Goal: Task Accomplishment & Management: Manage account settings

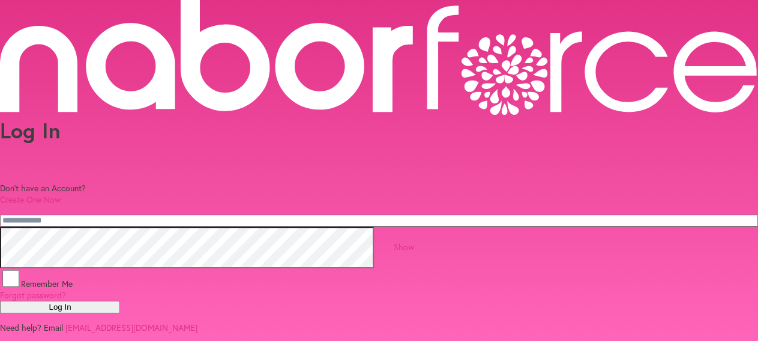
click at [272, 214] on input "email" at bounding box center [379, 220] width 758 height 12
type input "**********"
click at [120, 313] on button "Log In" at bounding box center [60, 306] width 120 height 13
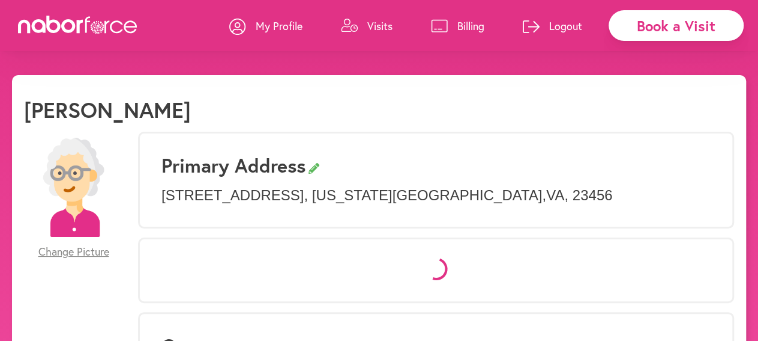
select select "*"
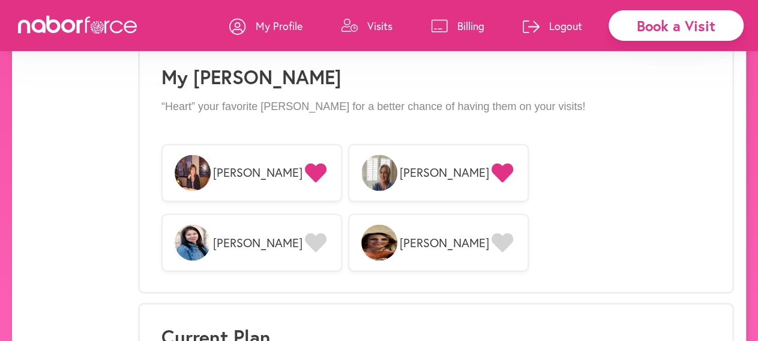
scroll to position [954, 0]
click at [513, 232] on icon at bounding box center [503, 241] width 22 height 19
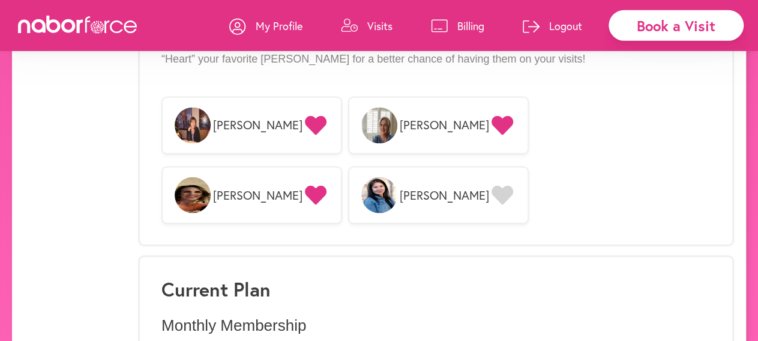
scroll to position [1000, 0]
click at [638, 256] on div "Current Plan Monthly Membership + Details Change Plan Renews: [DATE] Email [EMA…" at bounding box center [436, 346] width 596 height 180
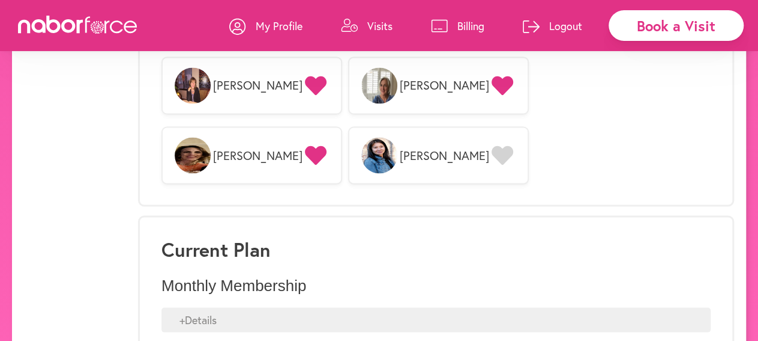
scroll to position [1057, 0]
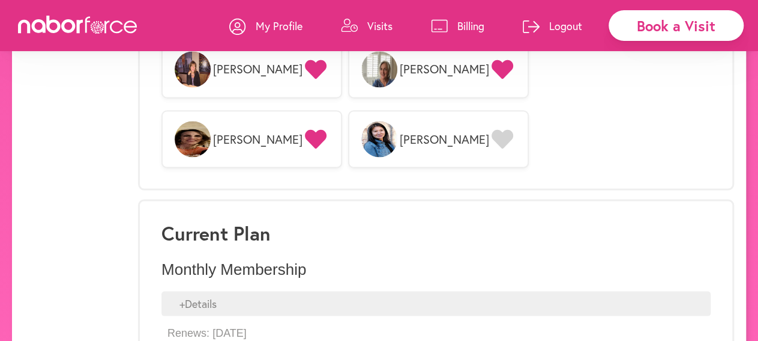
click at [291, 25] on p "My Profile" at bounding box center [279, 26] width 47 height 14
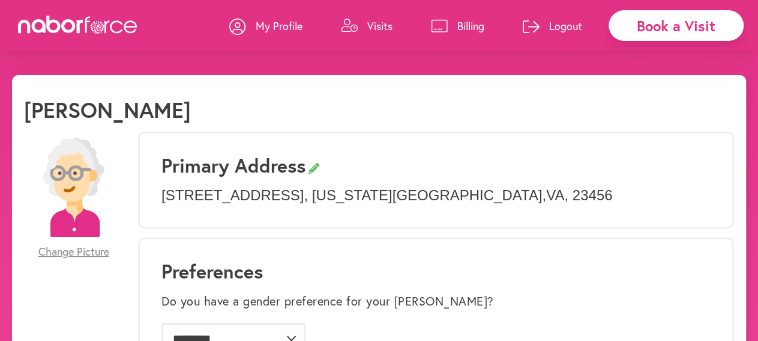
click at [369, 29] on p "Visits" at bounding box center [380, 26] width 25 height 14
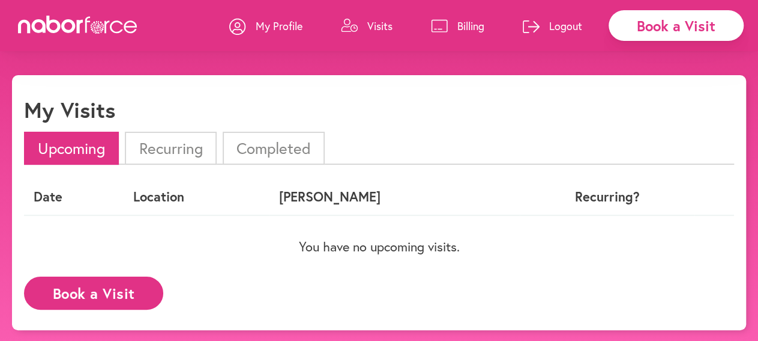
click at [463, 22] on p "Billing" at bounding box center [471, 26] width 27 height 14
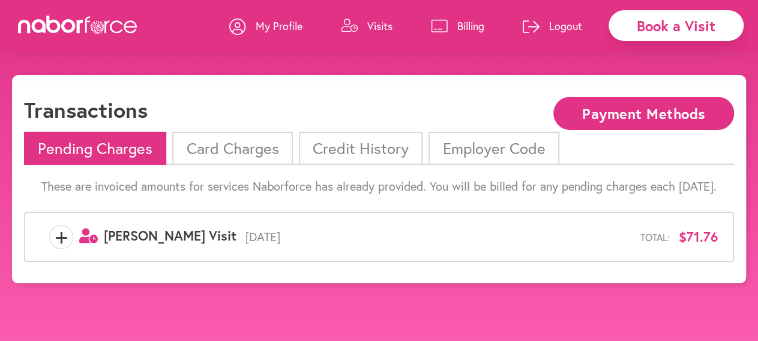
click at [540, 220] on div "+ user-clock Created with Sketch. [PERSON_NAME] Visit [DATE] Total: $71.76" at bounding box center [379, 236] width 710 height 50
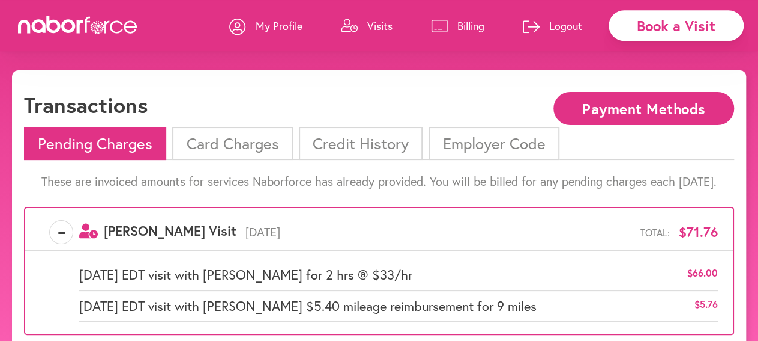
scroll to position [1, 0]
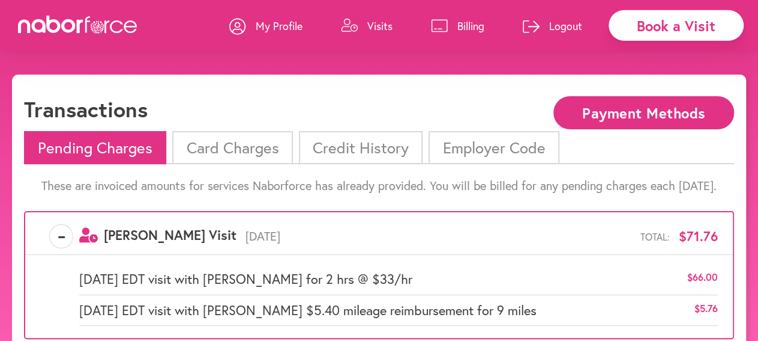
click at [557, 23] on p "Logout" at bounding box center [565, 26] width 33 height 14
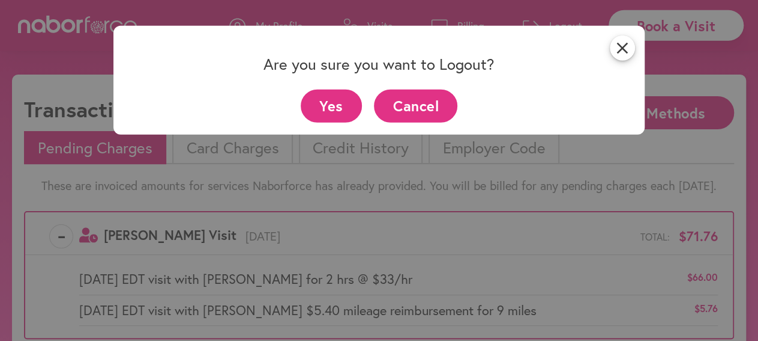
click at [338, 106] on button "Yes" at bounding box center [332, 105] width 62 height 33
